Goal: Task Accomplishment & Management: Use online tool/utility

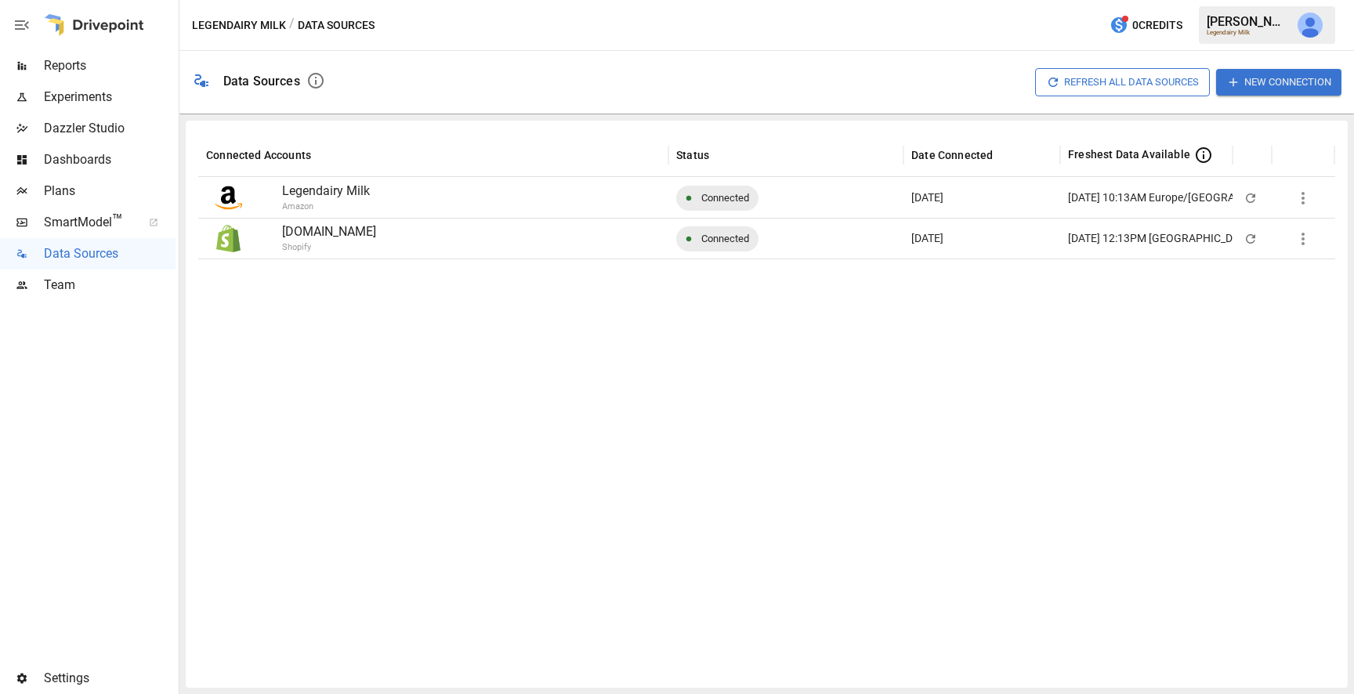
click at [1275, 89] on button "New Connection" at bounding box center [1279, 82] width 125 height 26
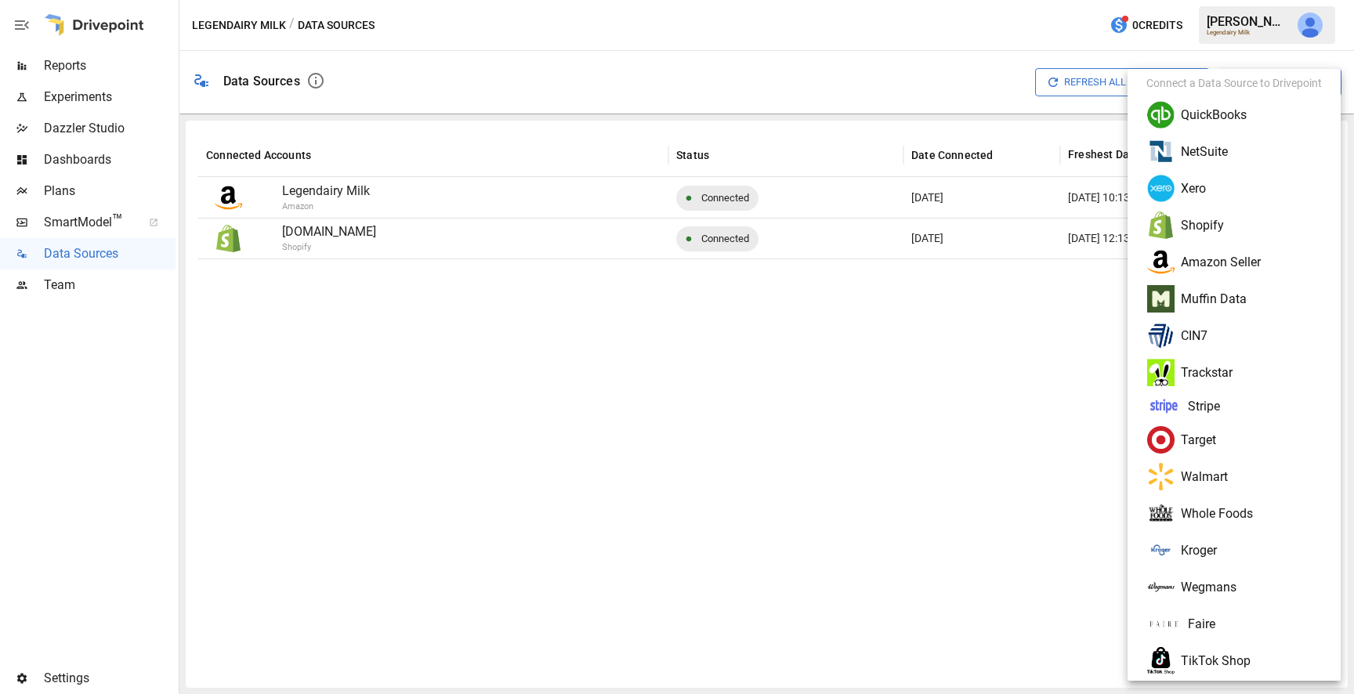
click at [1227, 156] on li "NetSuite" at bounding box center [1234, 151] width 201 height 37
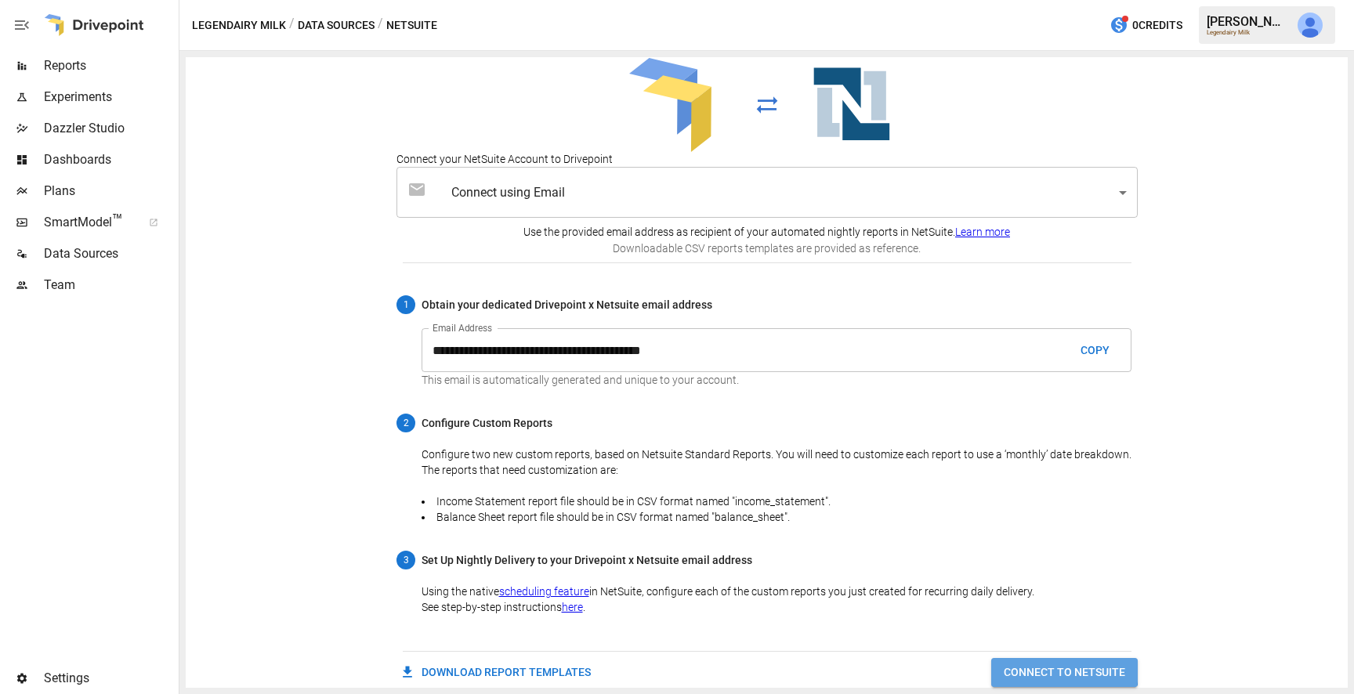
click at [1010, 669] on button "CONNECT TO NETSUITE" at bounding box center [1065, 672] width 147 height 29
